Goal: Task Accomplishment & Management: Manage account settings

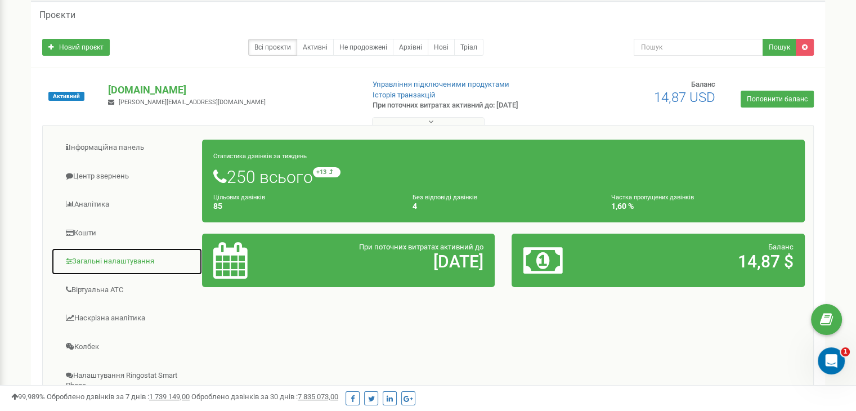
click at [114, 260] on link "Загальні налаштування" at bounding box center [126, 262] width 151 height 28
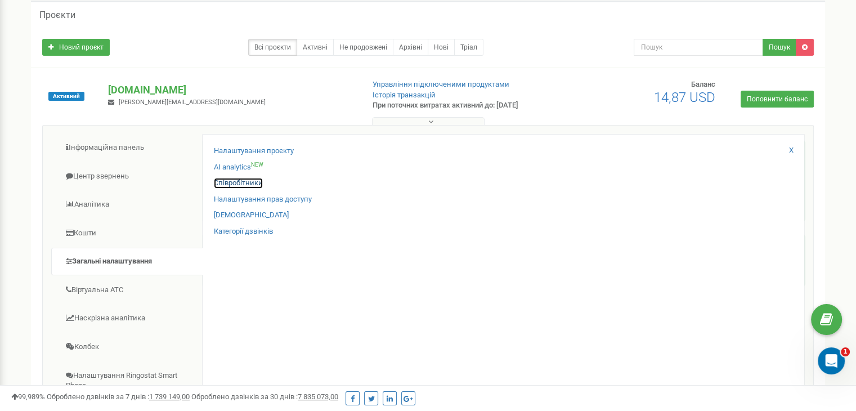
click at [250, 183] on link "Співробітники" at bounding box center [238, 183] width 49 height 11
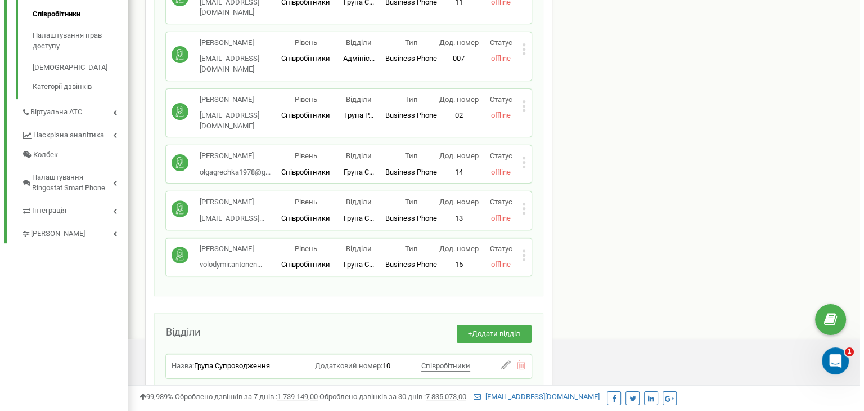
scroll to position [338, 0]
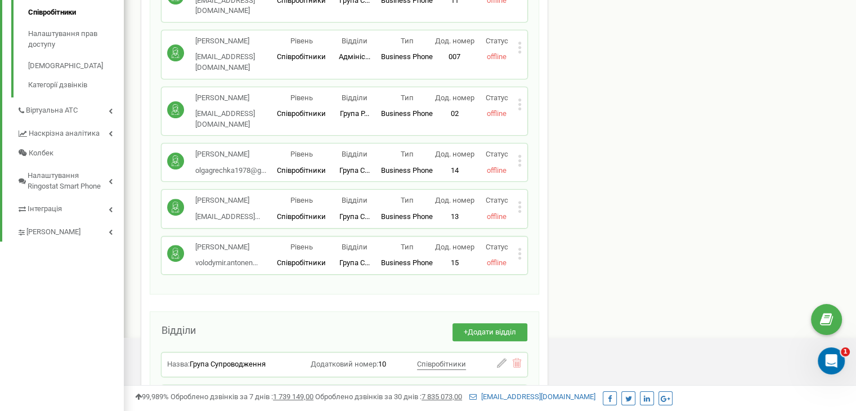
click at [199, 242] on p "Антоненко Володимир" at bounding box center [226, 247] width 62 height 11
copy p "Антоненко"
click at [516, 242] on p "Статус" at bounding box center [496, 247] width 42 height 11
click at [521, 248] on icon at bounding box center [520, 254] width 4 height 12
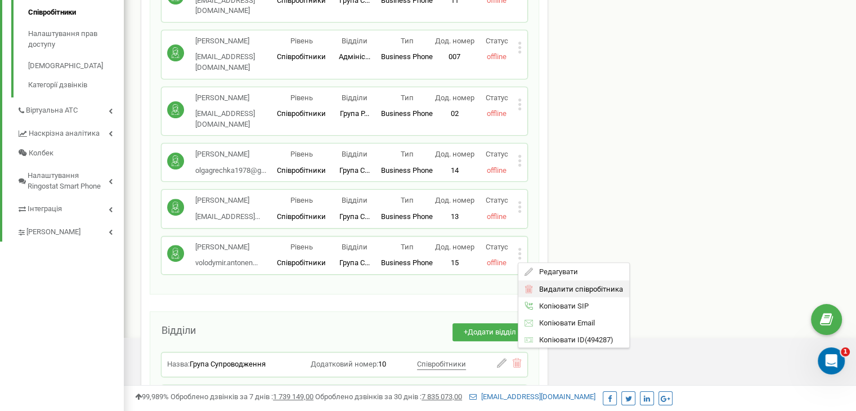
click at [582, 285] on span "Видалити співробітника" at bounding box center [577, 288] width 89 height 7
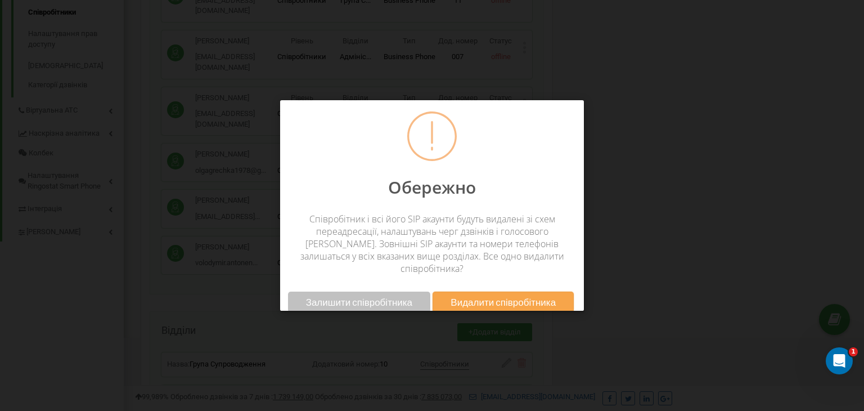
click at [509, 296] on span "Видалити співробітника" at bounding box center [503, 302] width 105 height 12
